Goal: Information Seeking & Learning: Learn about a topic

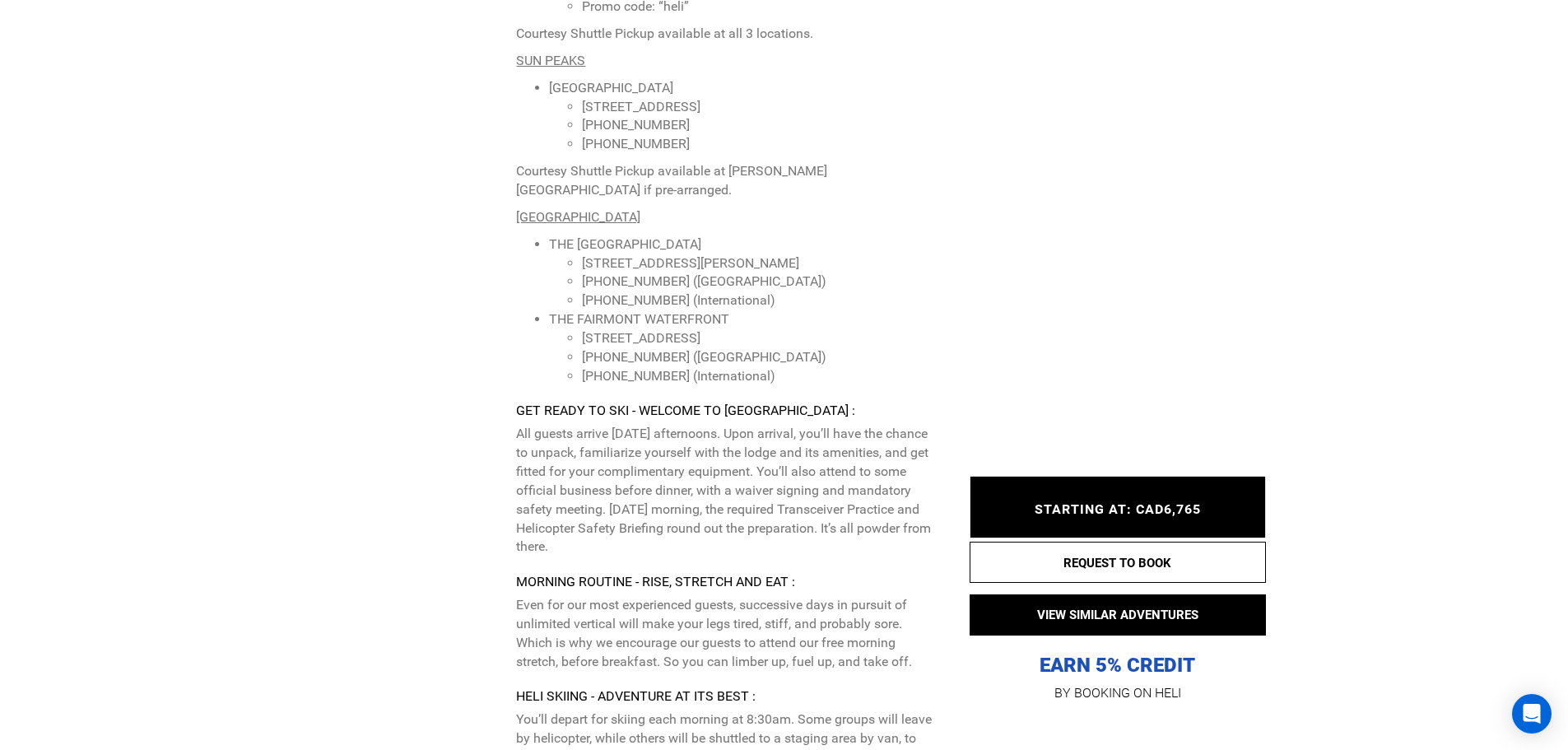
scroll to position [5300, 0]
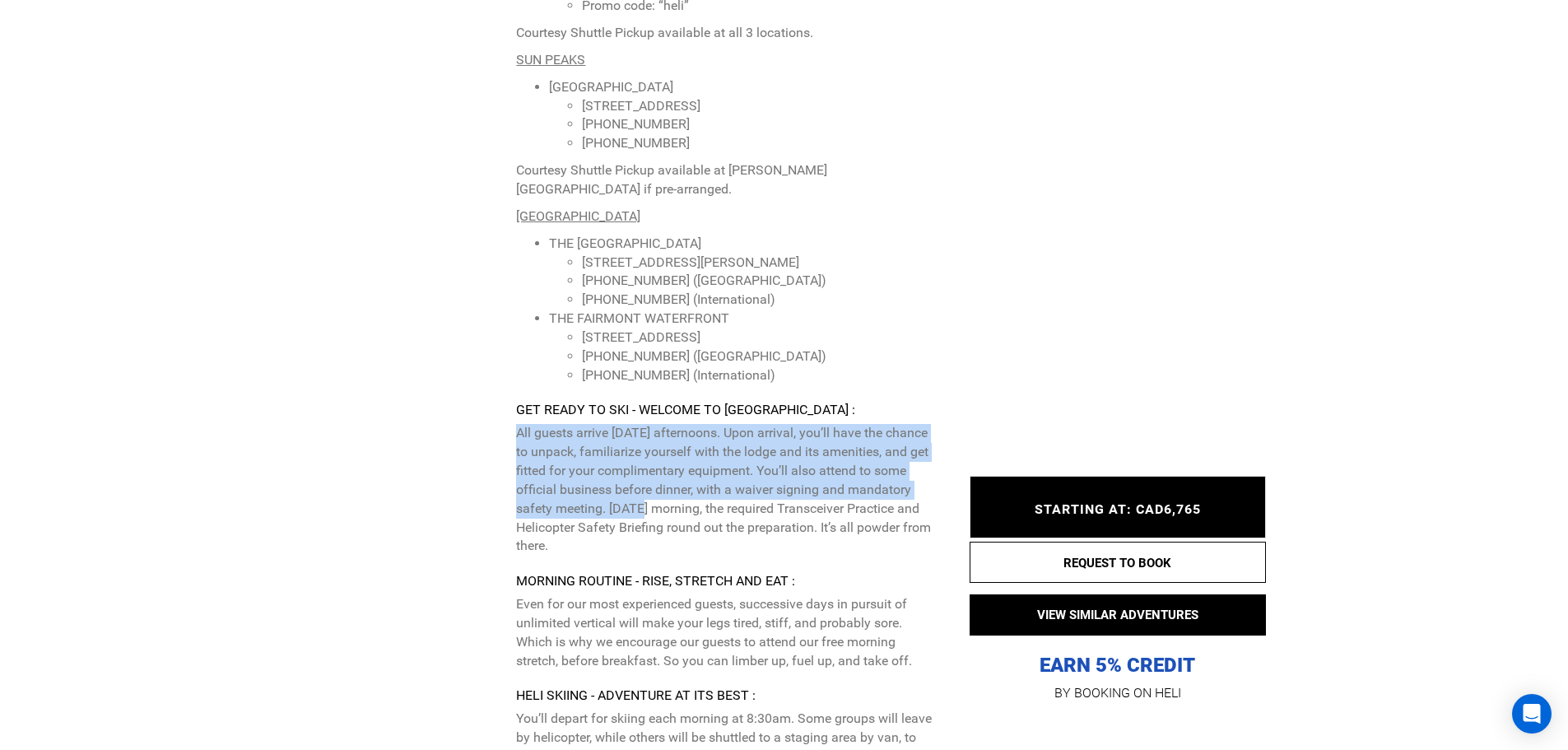
drag, startPoint x: 511, startPoint y: 374, endPoint x: 675, endPoint y: 453, distance: 182.0
click at [675, 453] on div "Itinerary Recommended Airport(s) : Kamloops, BC (YKA) Arrival Instructions : Th…" at bounding box center [624, 60] width 642 height 2156
copy p "All guests arrive [DATE] afternoons. Upon arrival, you’ll have the chance to un…"
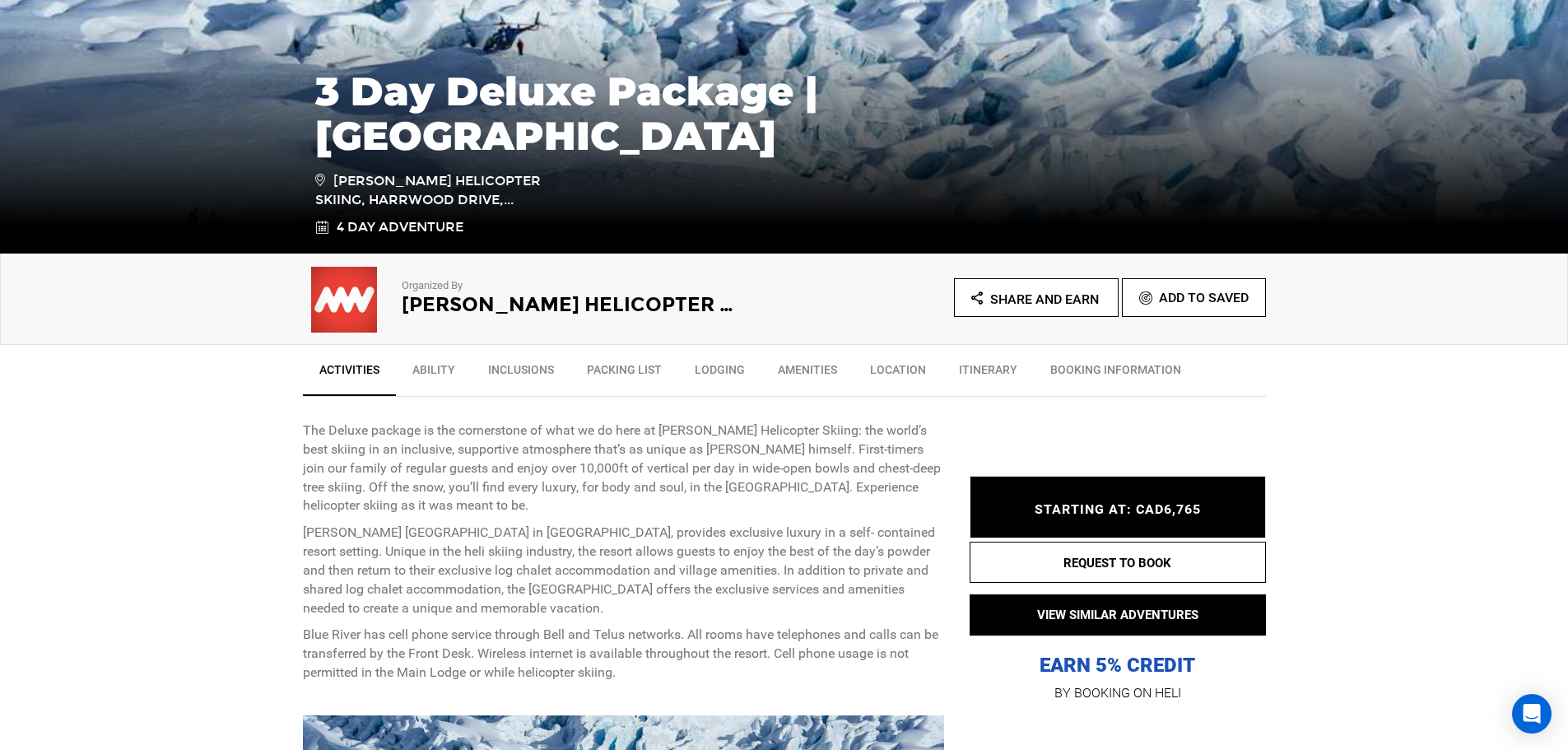
scroll to position [329, 0]
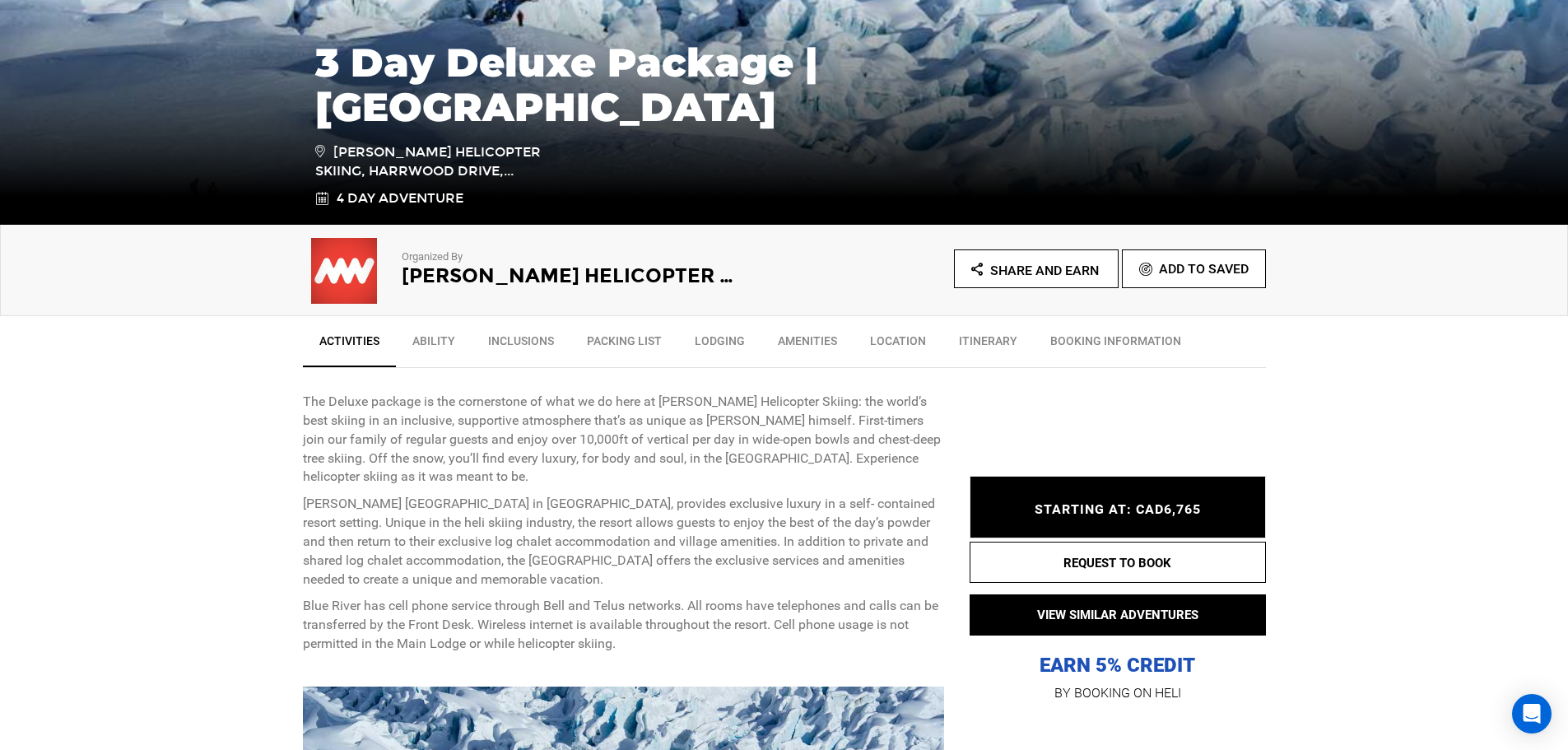
click at [324, 202] on icon at bounding box center [322, 198] width 13 height 19
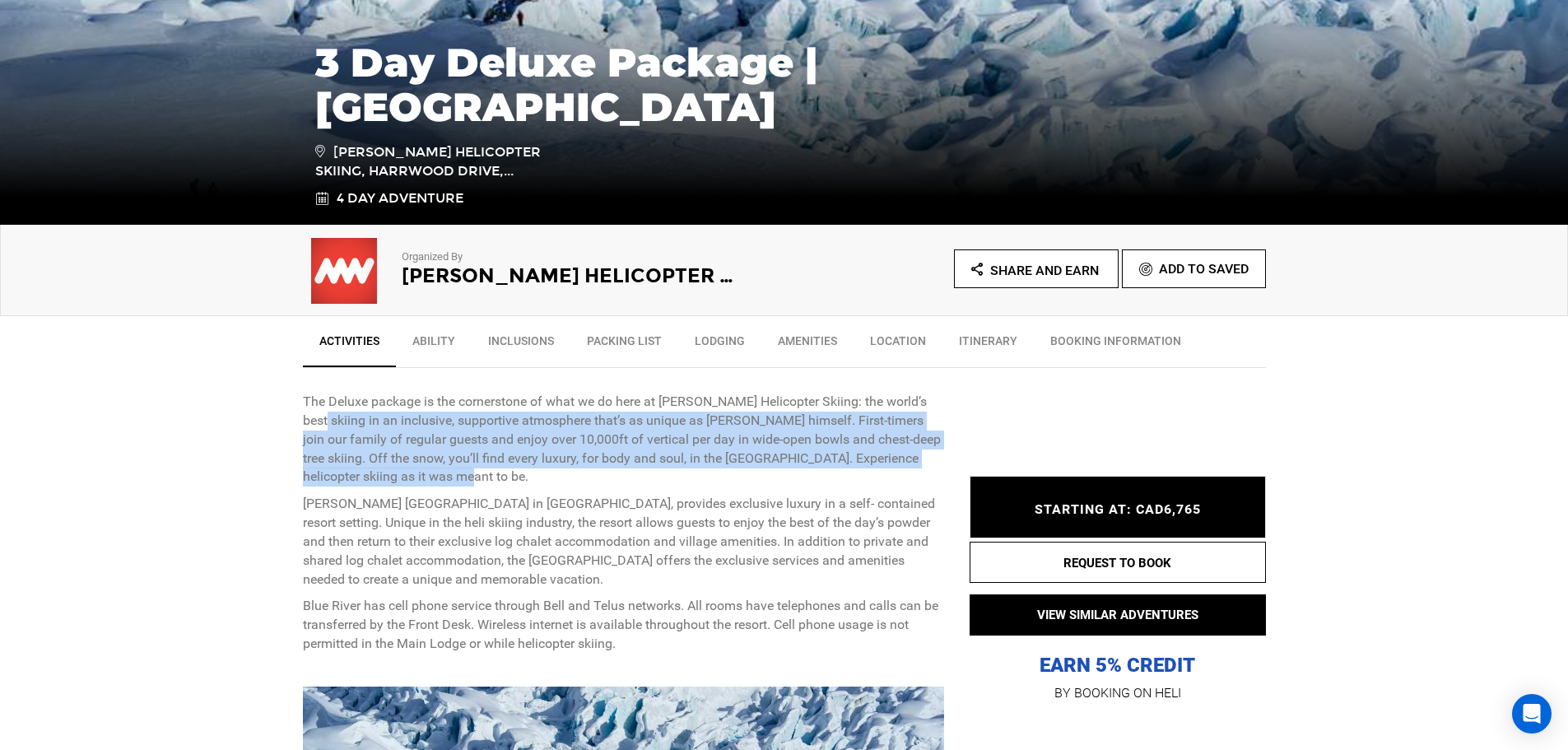
drag, startPoint x: 302, startPoint y: 420, endPoint x: 876, endPoint y: 474, distance: 576.5
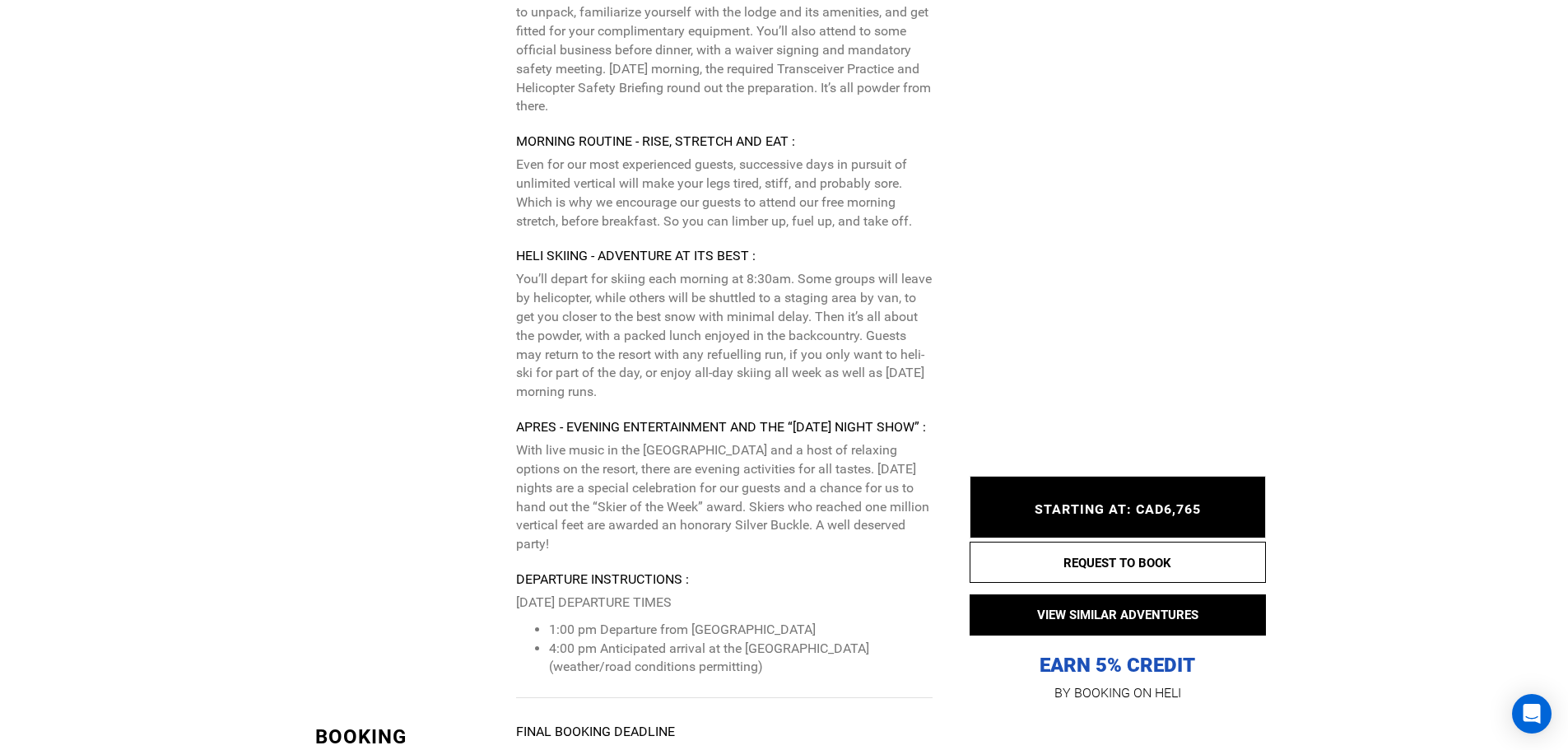
scroll to position [5765, 0]
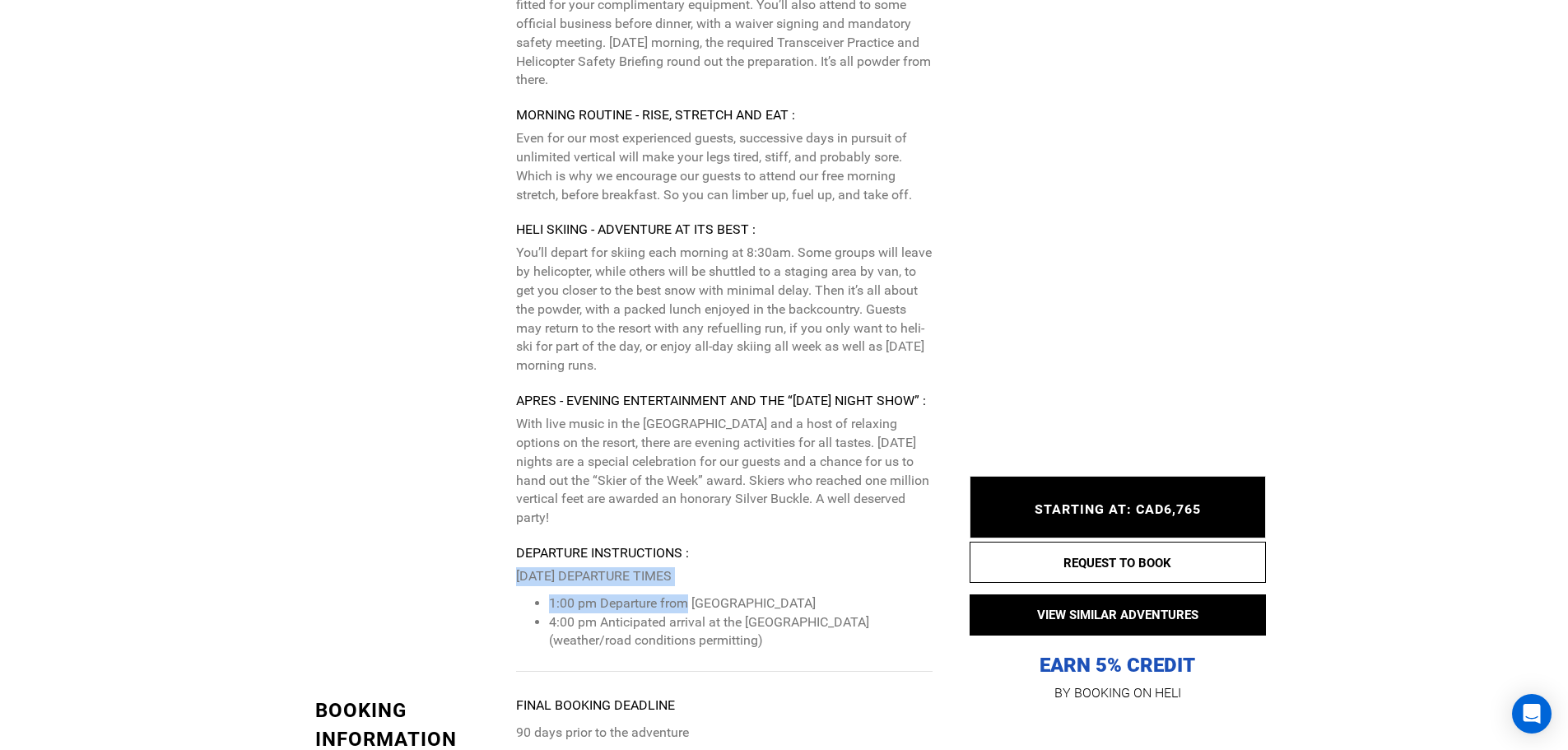
drag, startPoint x: 515, startPoint y: 537, endPoint x: 660, endPoint y: 545, distance: 145.2
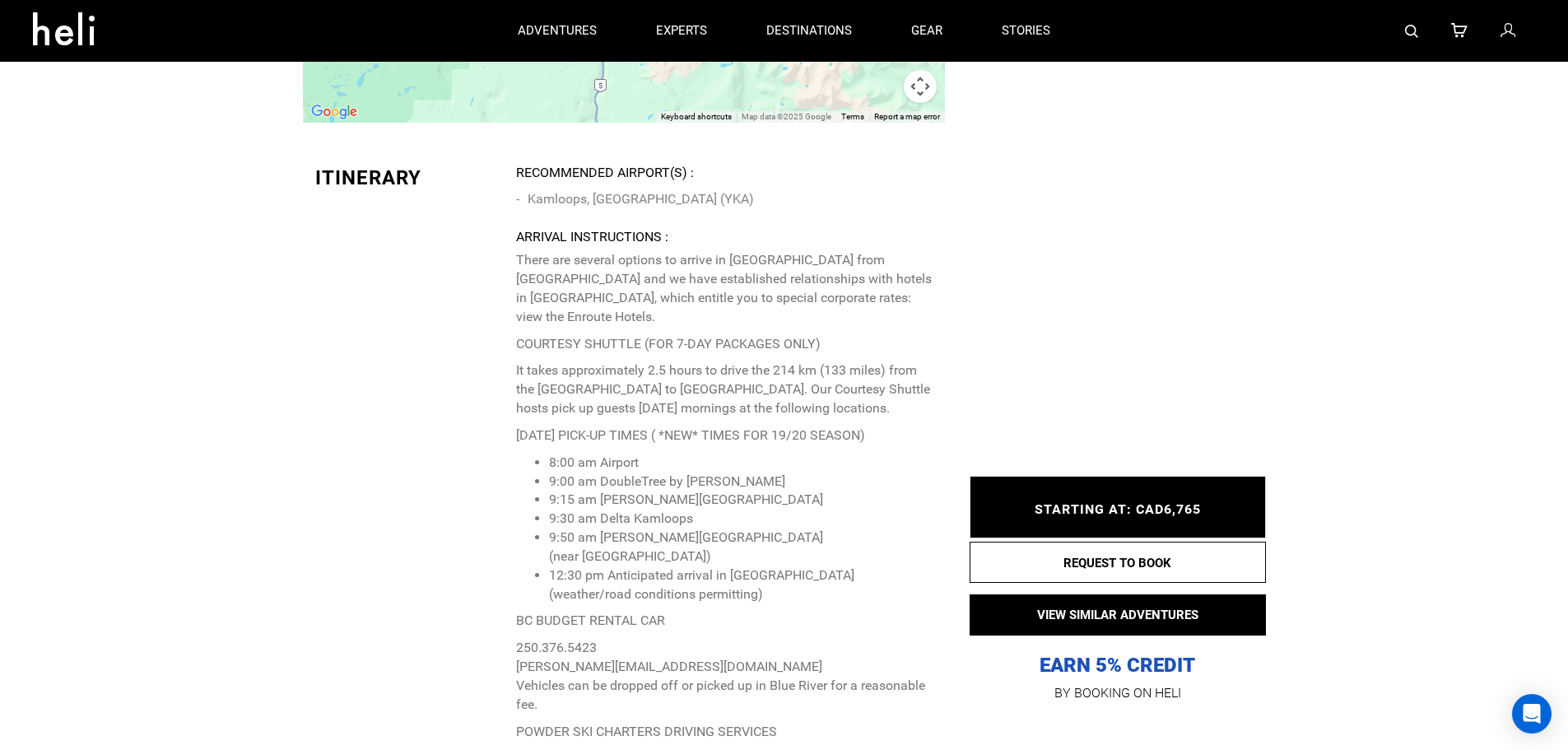
scroll to position [4036, 0]
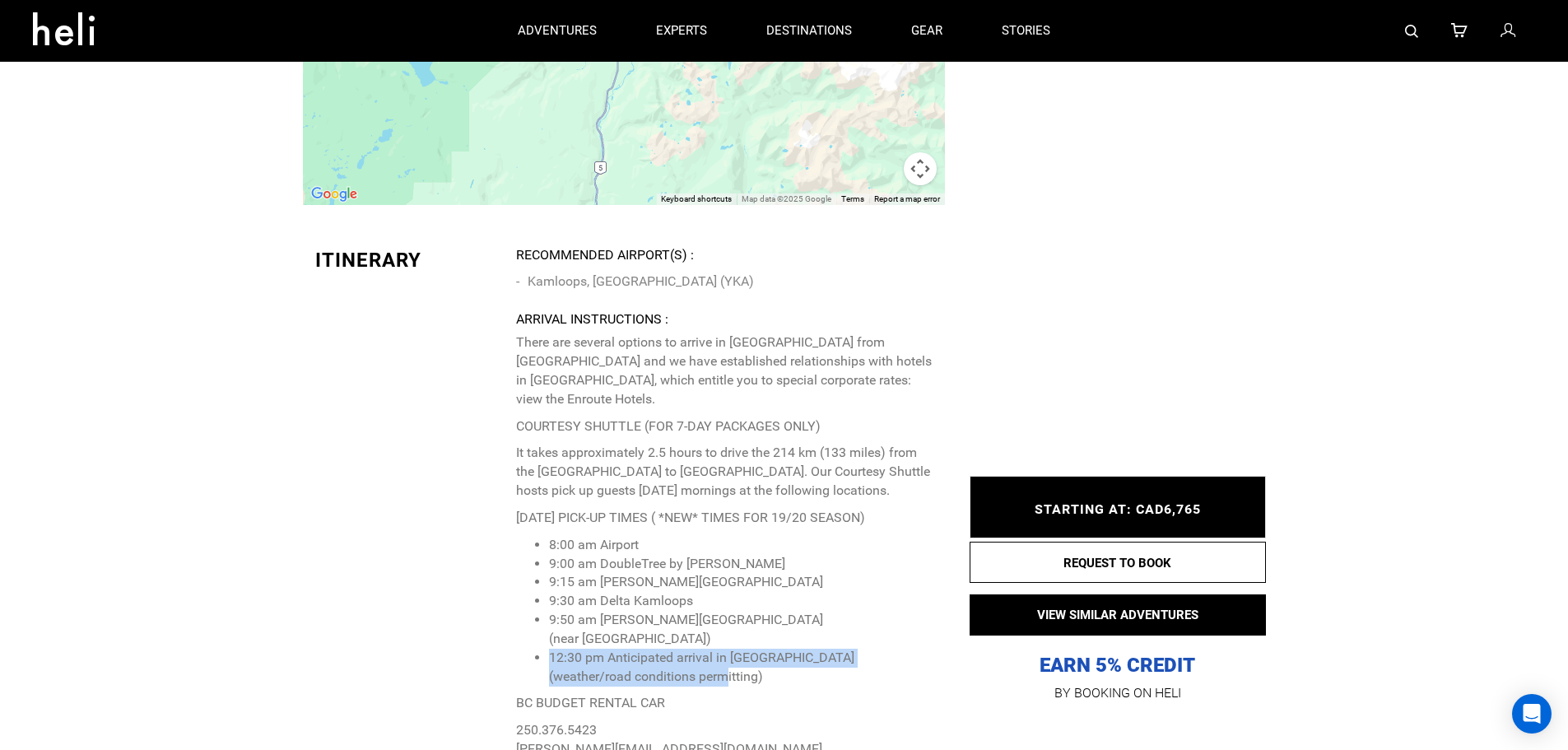
drag, startPoint x: 546, startPoint y: 616, endPoint x: 733, endPoint y: 633, distance: 187.8
click at [733, 633] on ul "8:00 am Airport 9:00 am DoubleTree by Hilton 9:15 am [PERSON_NAME][GEOGRAPHIC_D…" at bounding box center [724, 611] width 416 height 150
